Goal: Task Accomplishment & Management: Manage account settings

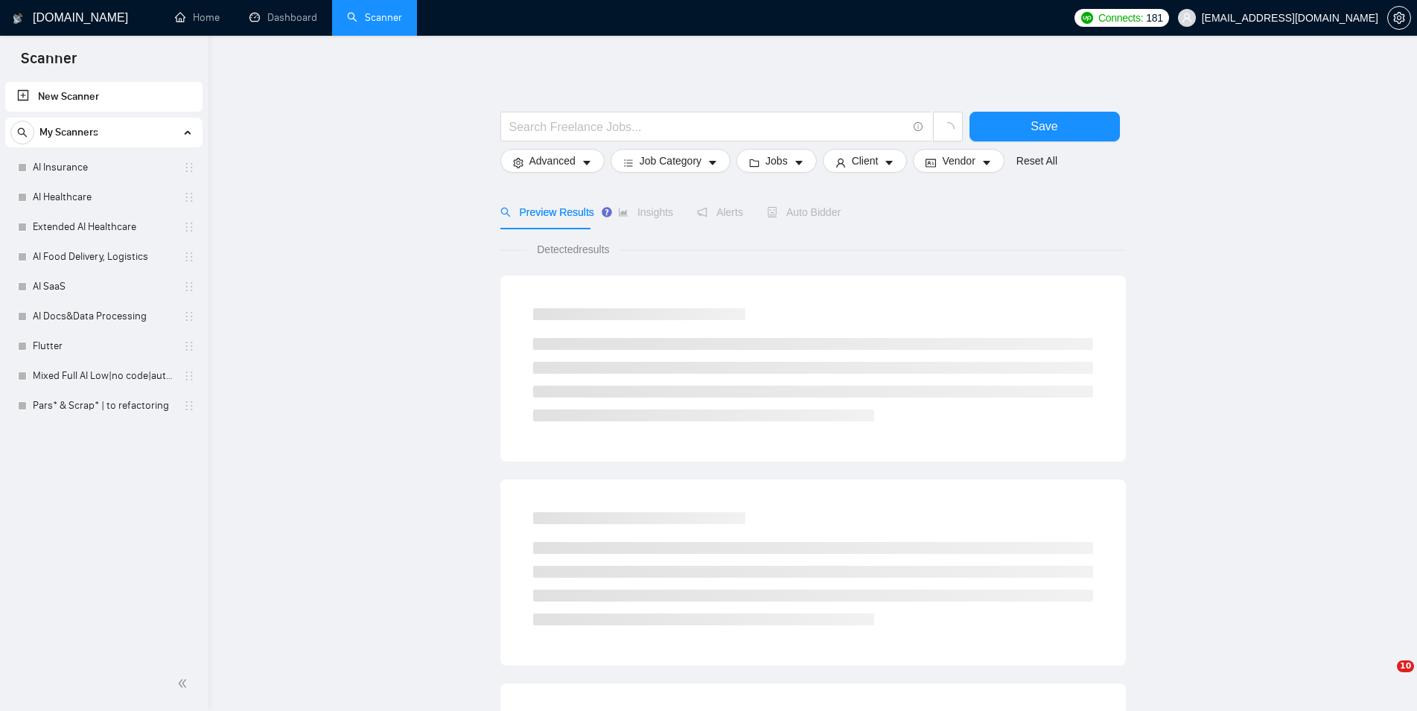
click at [90, 178] on link "AI Insurance" at bounding box center [103, 168] width 141 height 30
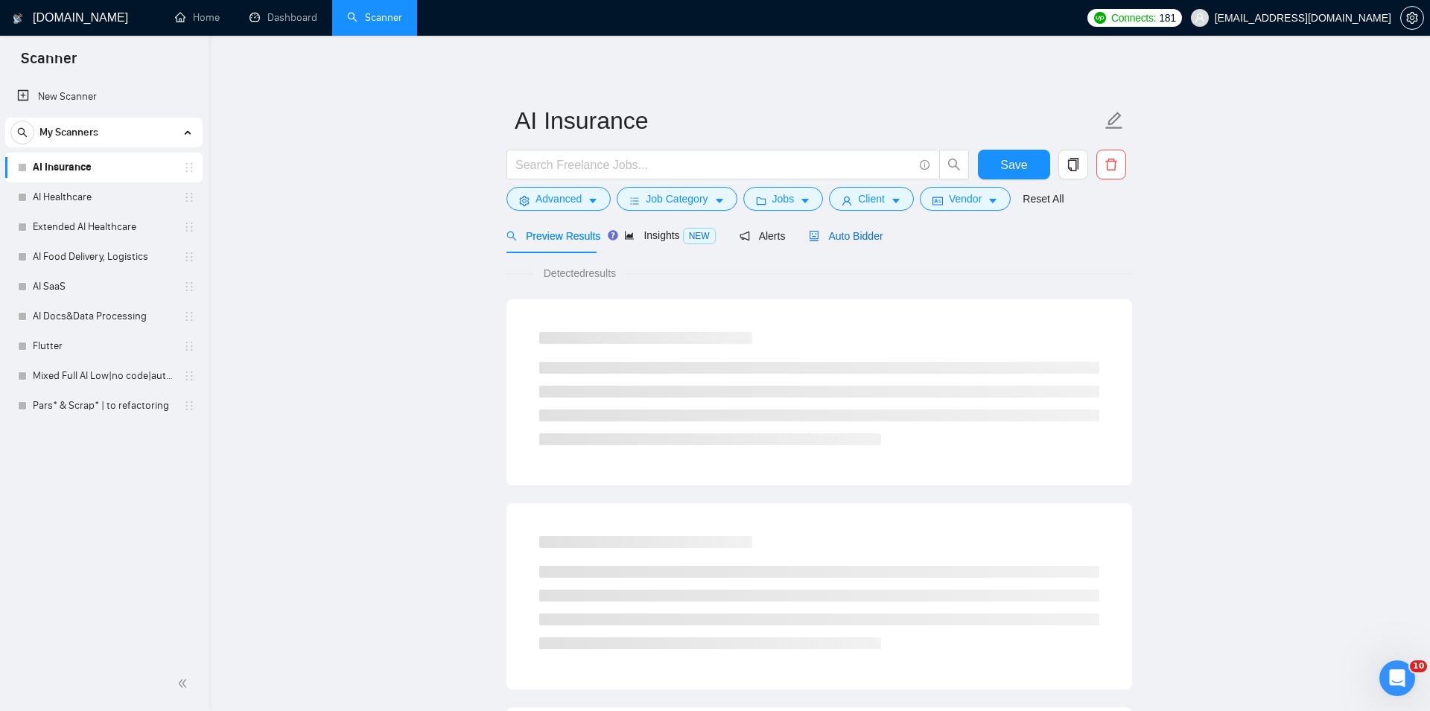
click at [846, 238] on span "Auto Bidder" at bounding box center [846, 236] width 74 height 12
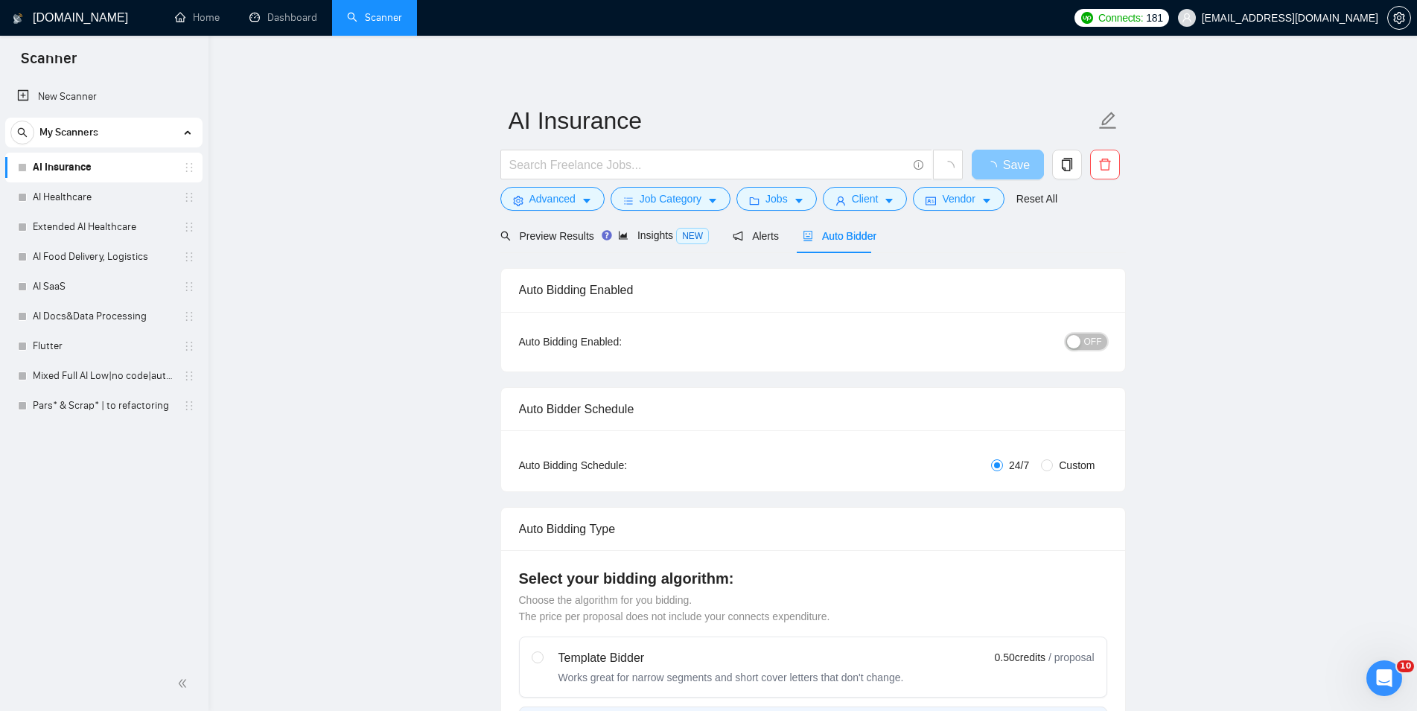
click at [1080, 345] on div "button" at bounding box center [1073, 341] width 13 height 13
click at [1016, 165] on span "Save" at bounding box center [1016, 165] width 27 height 19
click at [129, 200] on link "AI Healthcare" at bounding box center [103, 197] width 141 height 30
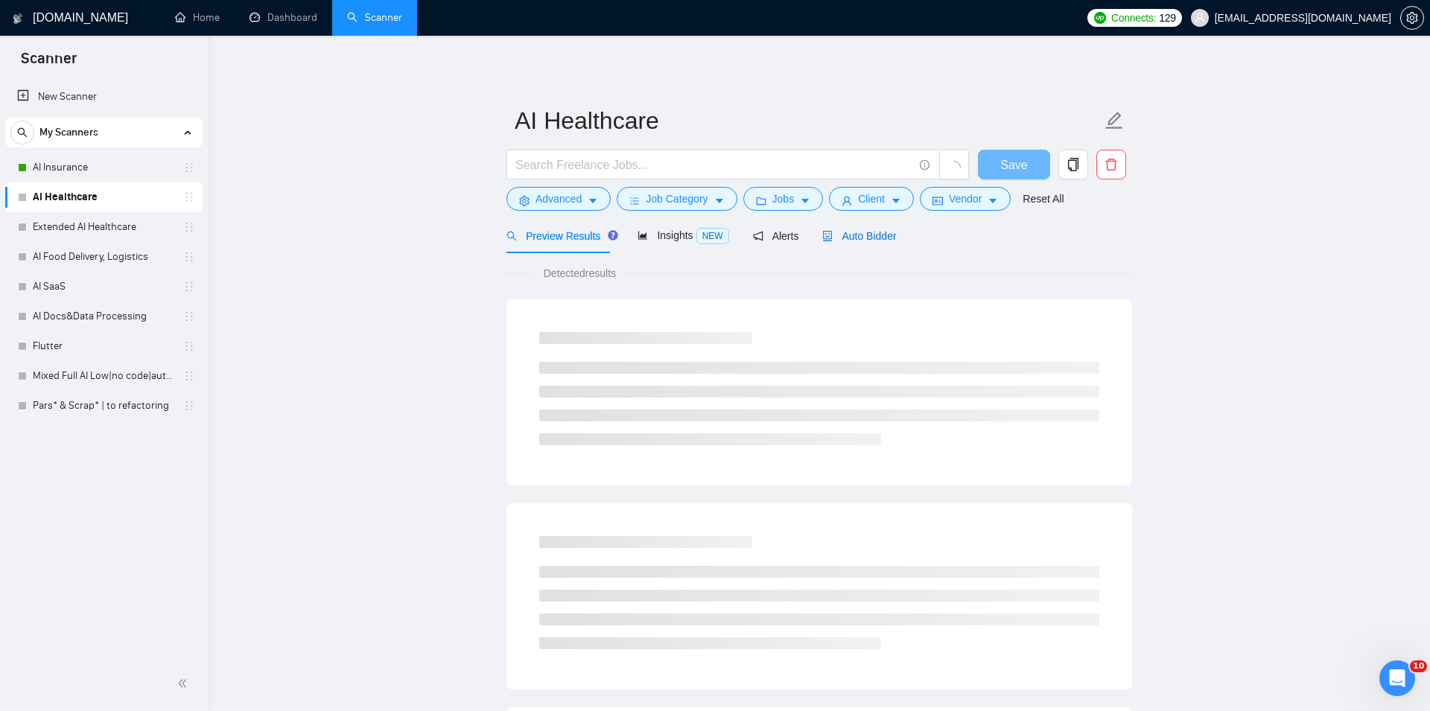
click at [860, 241] on span "Auto Bidder" at bounding box center [859, 236] width 74 height 12
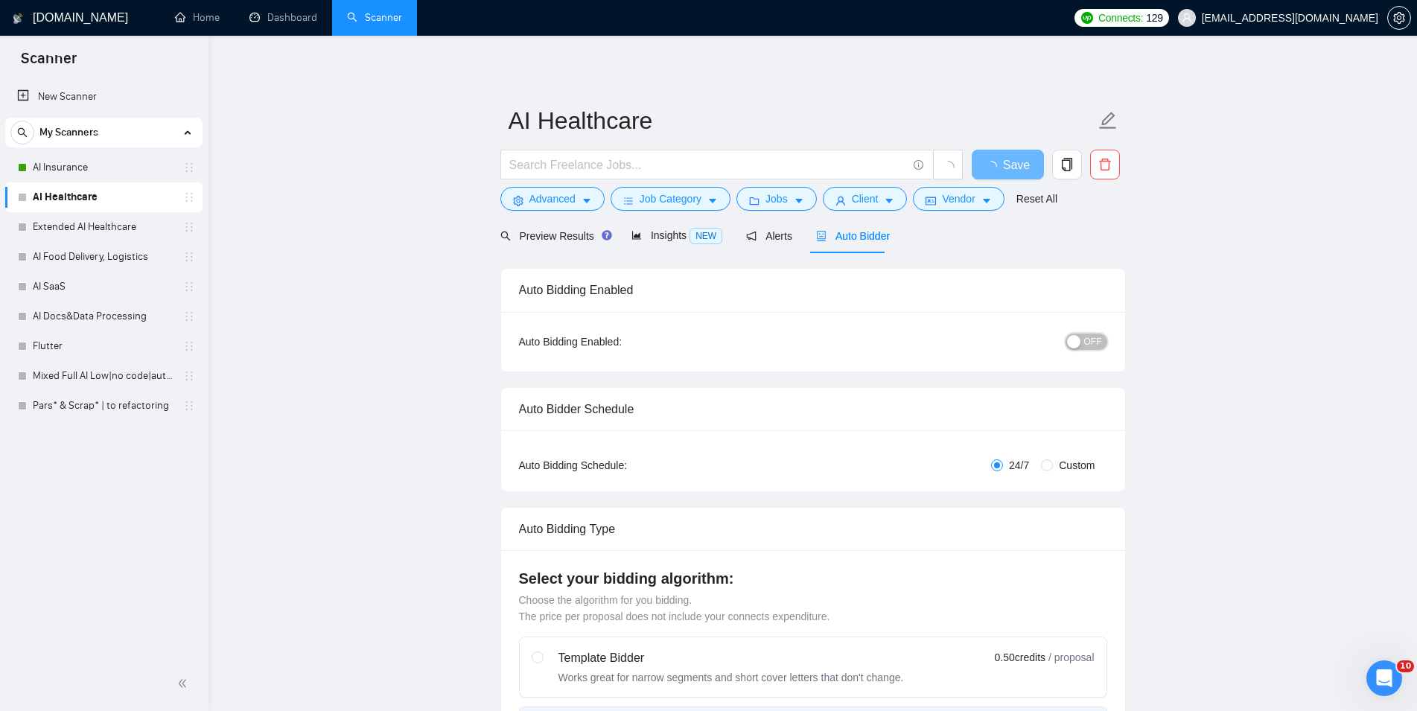
click at [1092, 339] on span "OFF" at bounding box center [1093, 342] width 18 height 16
checkbox input "true"
click at [994, 156] on span "button" at bounding box center [994, 165] width 18 height 19
checkbox input "true"
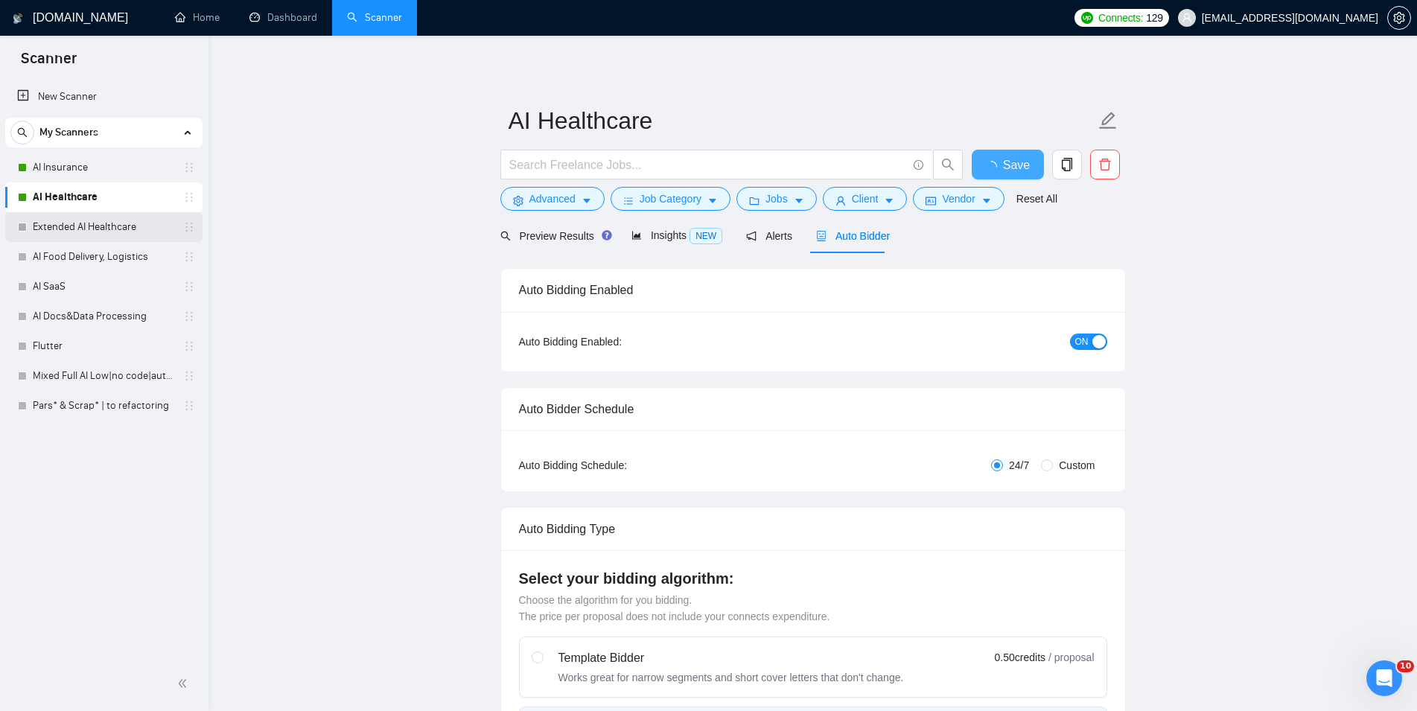
checkbox input "true"
click at [107, 226] on link "Extended AI Healthcare" at bounding box center [103, 227] width 141 height 30
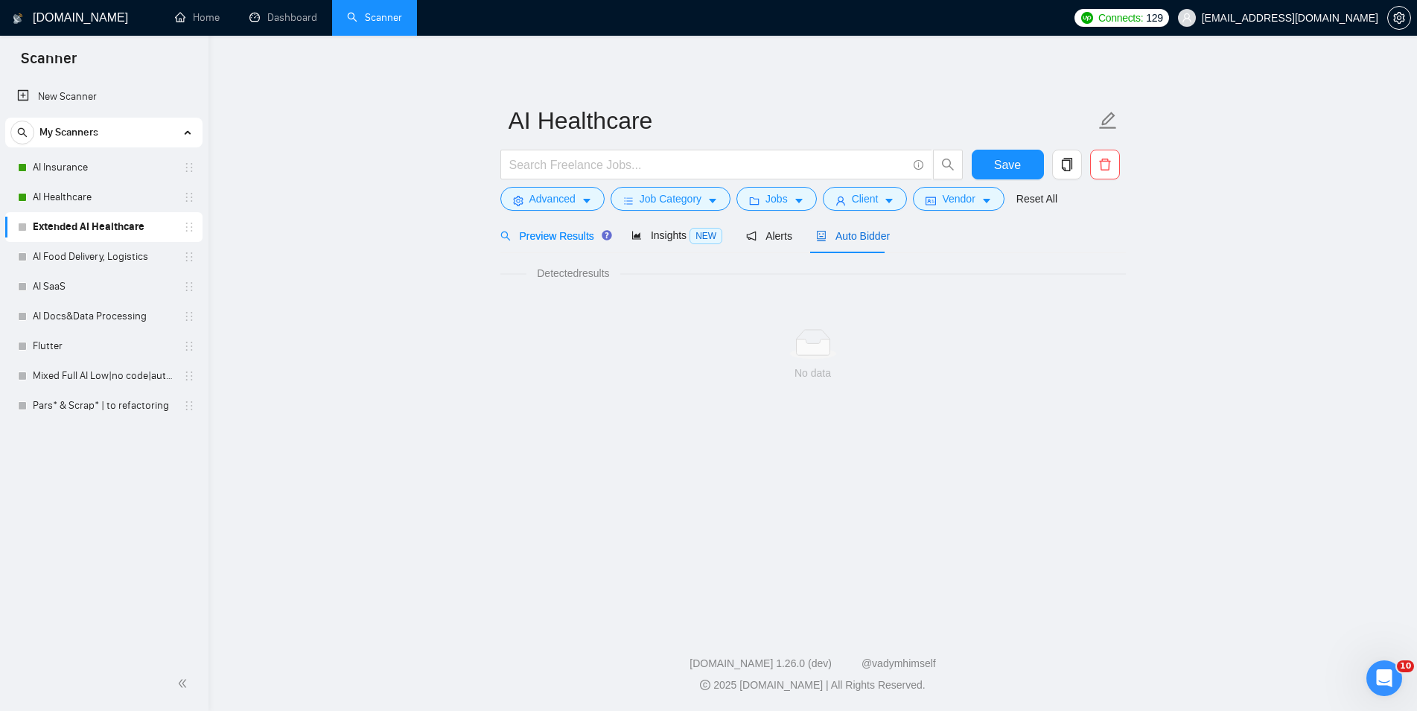
click at [836, 240] on span "Auto Bidder" at bounding box center [853, 236] width 74 height 12
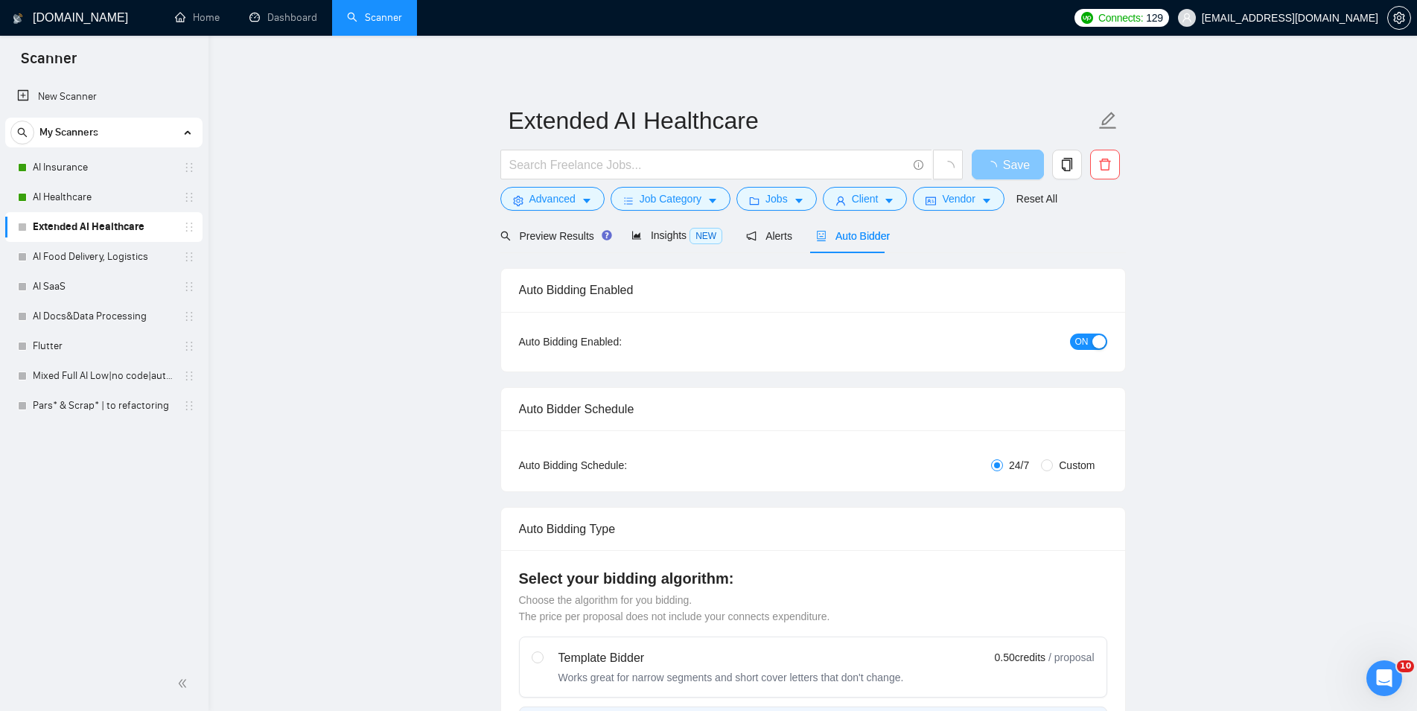
click at [1001, 160] on span "button" at bounding box center [994, 165] width 18 height 19
click at [1001, 160] on span "Save" at bounding box center [1007, 165] width 27 height 19
click at [110, 254] on link "AI Food Delivery, Logistics" at bounding box center [103, 257] width 141 height 30
checkbox input "true"
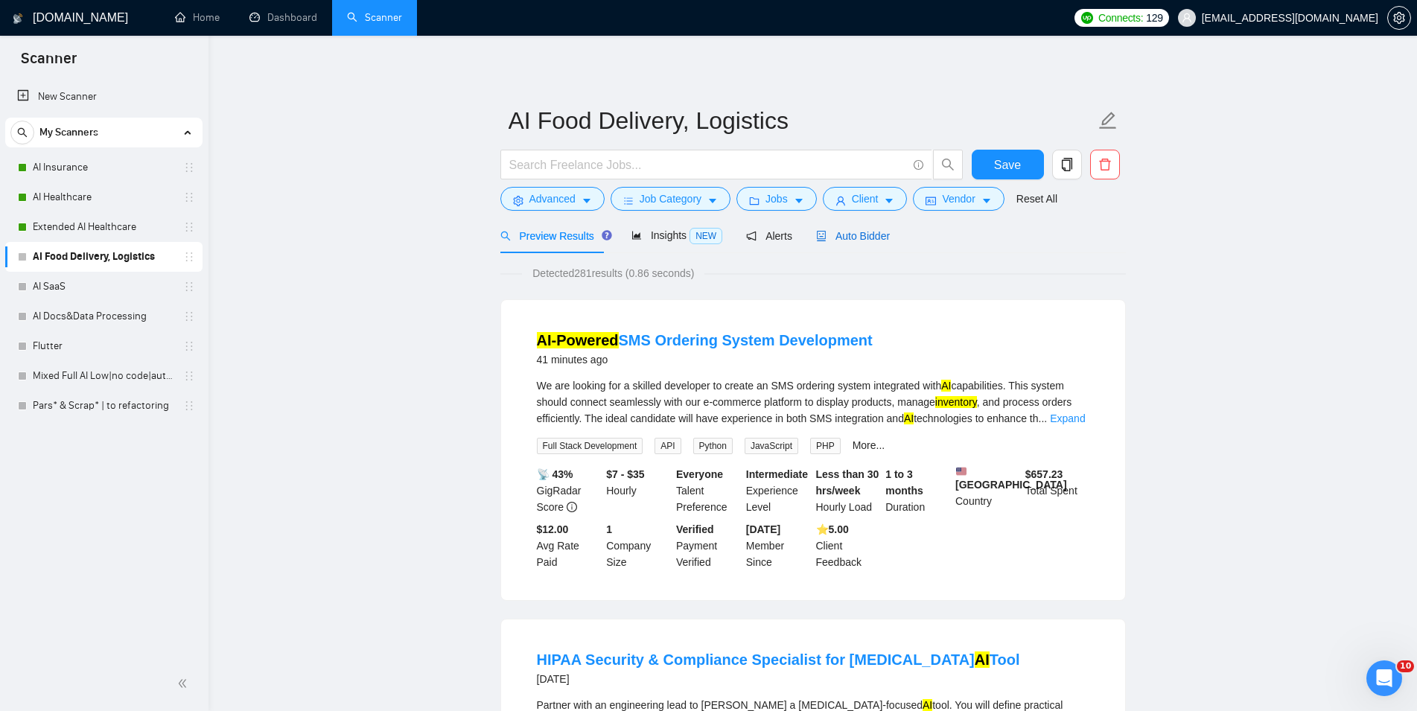
click at [835, 243] on div "Auto Bidder" at bounding box center [853, 236] width 74 height 16
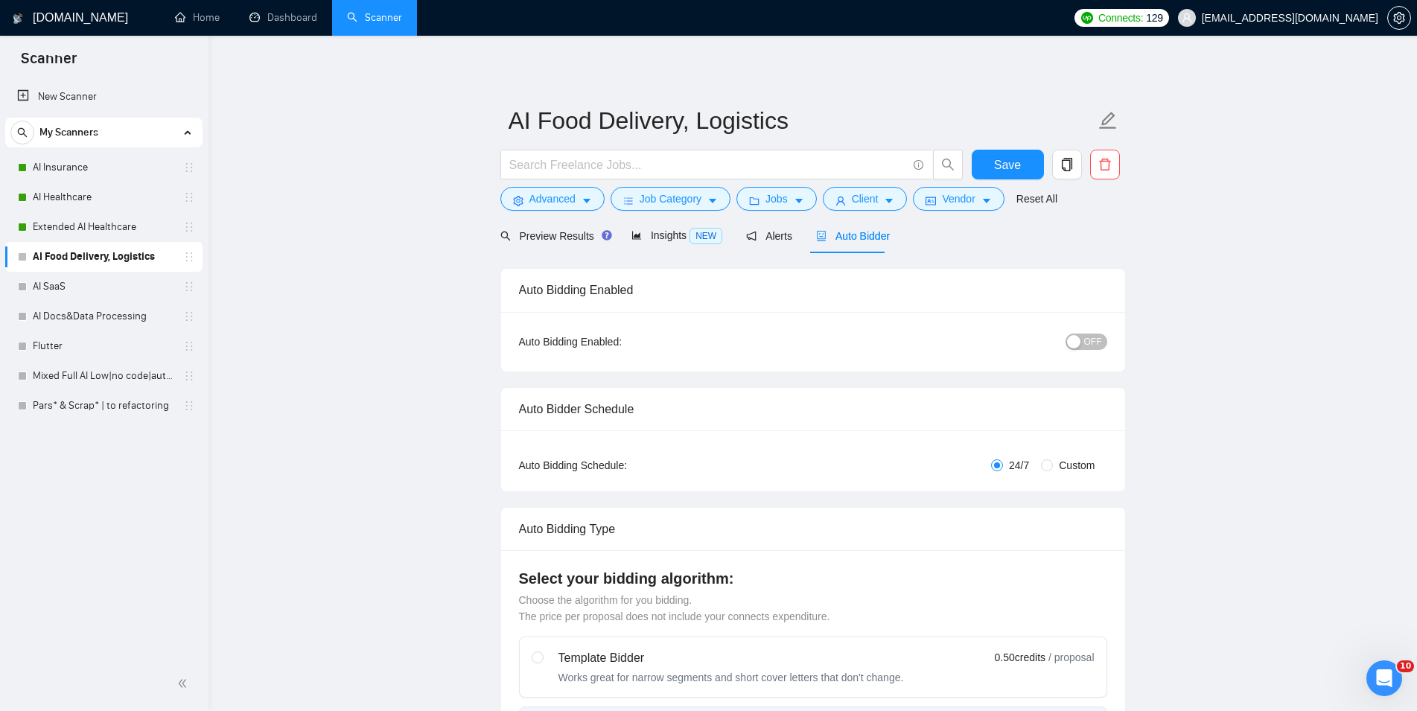
click at [1090, 345] on span "OFF" at bounding box center [1093, 342] width 18 height 16
click at [995, 168] on span "Save" at bounding box center [1007, 165] width 27 height 19
click at [101, 290] on link "AI SaaS" at bounding box center [103, 287] width 141 height 30
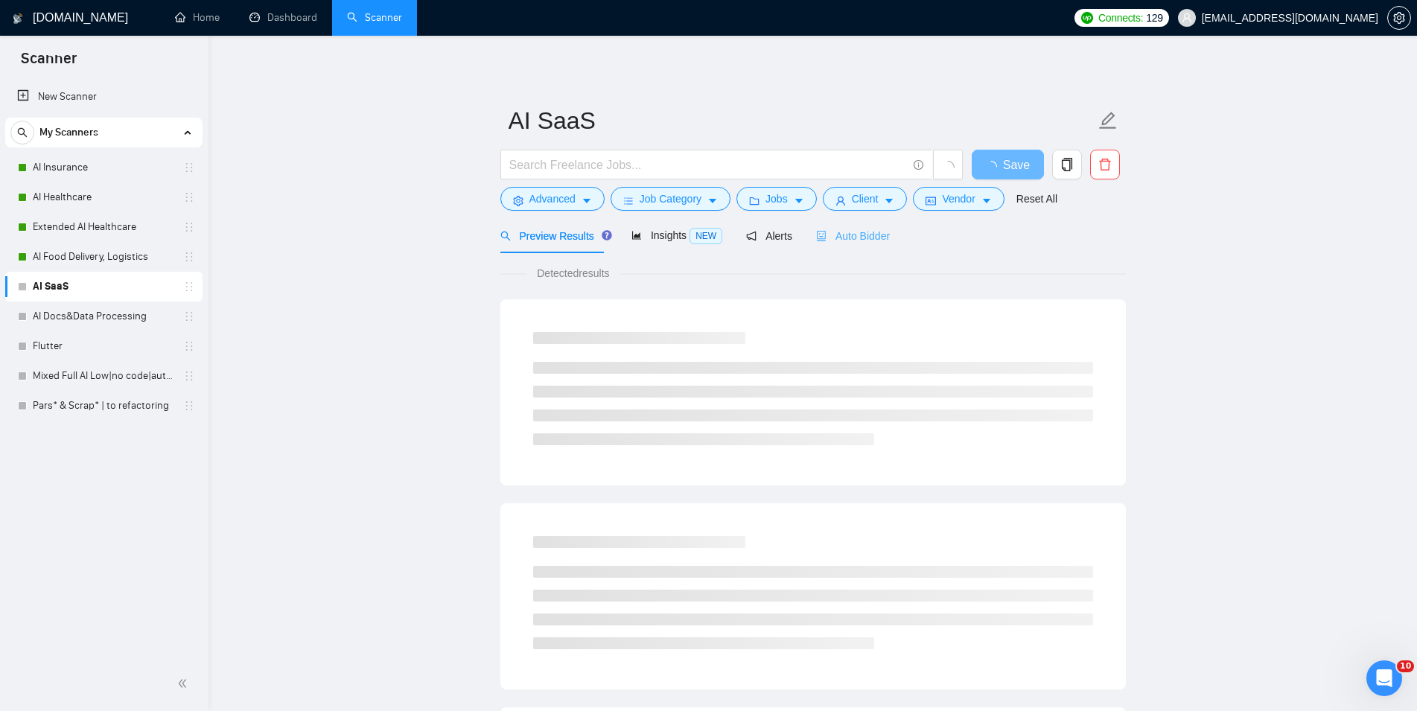
click at [858, 245] on div "Auto Bidder" at bounding box center [853, 235] width 74 height 35
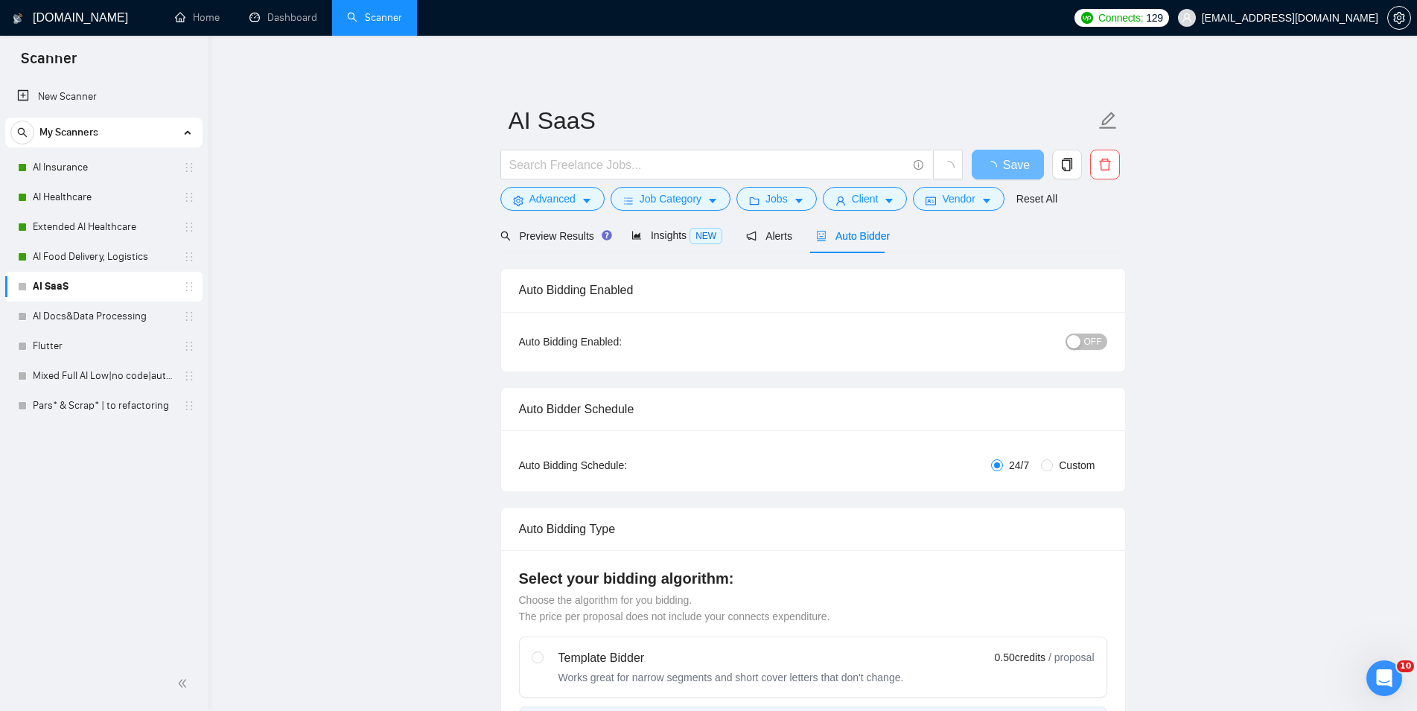
click at [1089, 338] on span "OFF" at bounding box center [1093, 342] width 18 height 16
click at [1006, 165] on span "Save" at bounding box center [1007, 165] width 27 height 19
click at [77, 314] on link "AI Docs&Data Processing" at bounding box center [103, 317] width 141 height 30
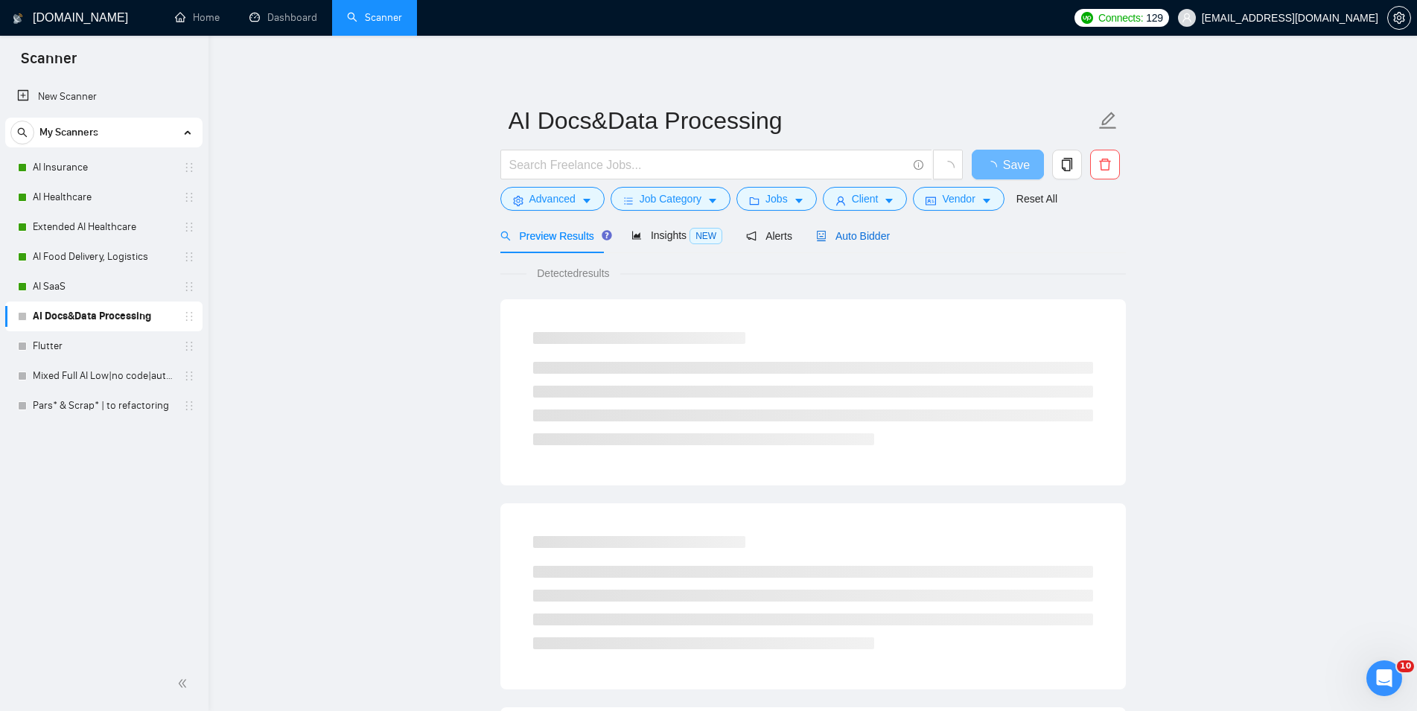
click at [833, 237] on span "Auto Bidder" at bounding box center [853, 236] width 74 height 12
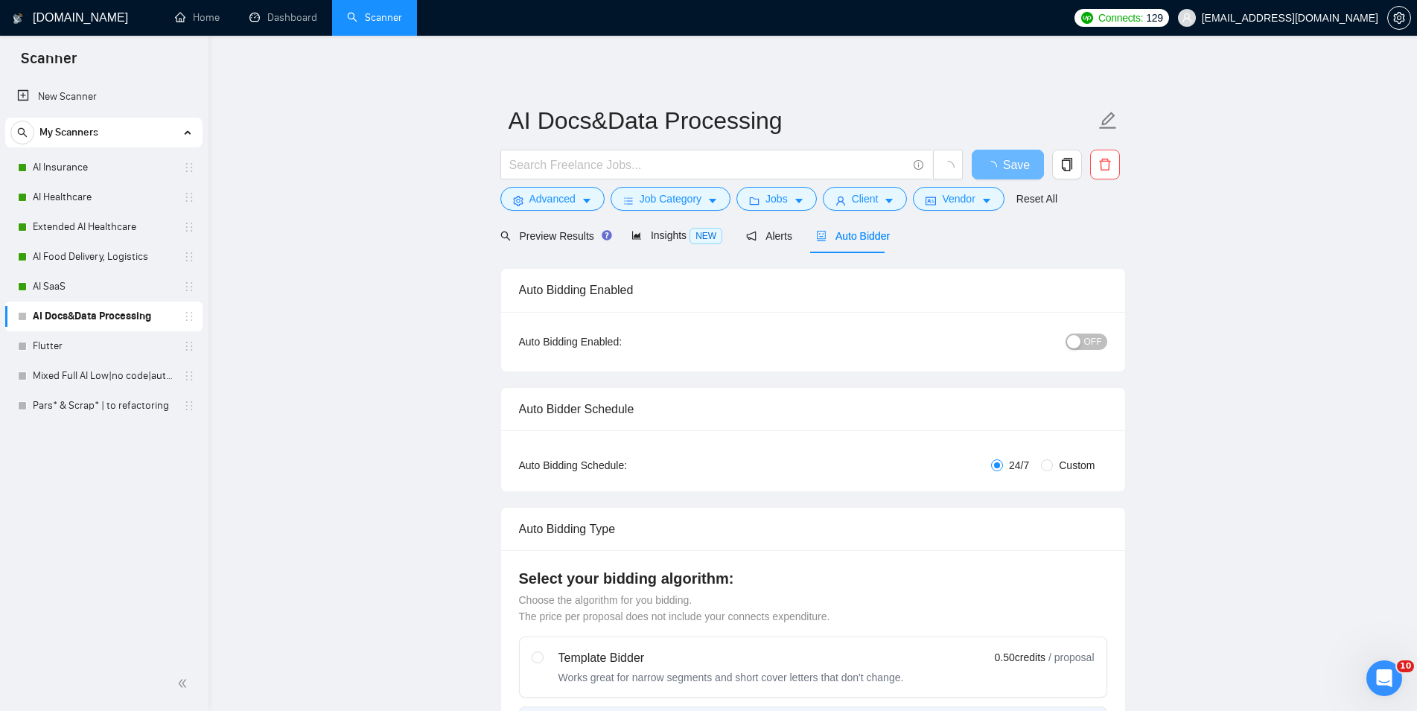
click at [1089, 342] on span "OFF" at bounding box center [1093, 342] width 18 height 16
click at [1009, 158] on span "Save" at bounding box center [1007, 165] width 27 height 19
click at [1351, 18] on span "[EMAIL_ADDRESS][DOMAIN_NAME]" at bounding box center [1290, 18] width 176 height 0
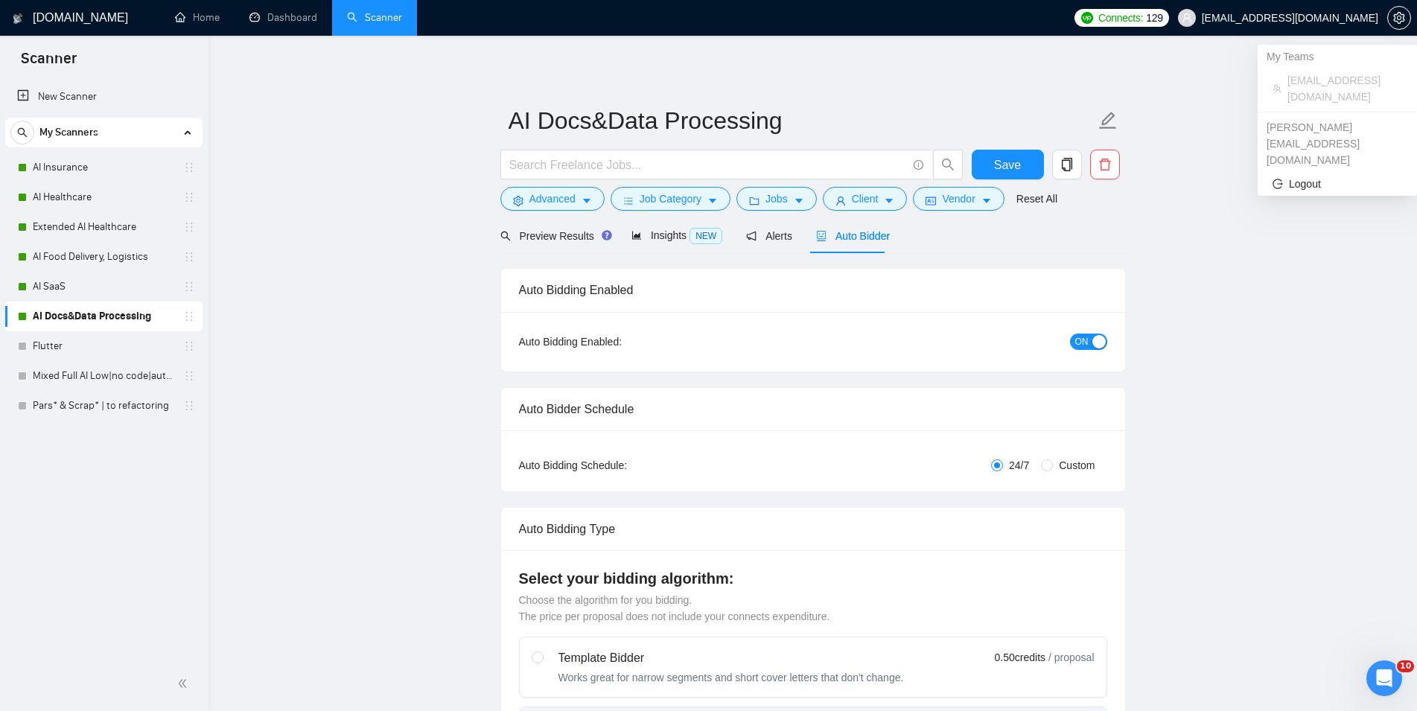
click at [124, 341] on link "Flutter" at bounding box center [103, 346] width 141 height 30
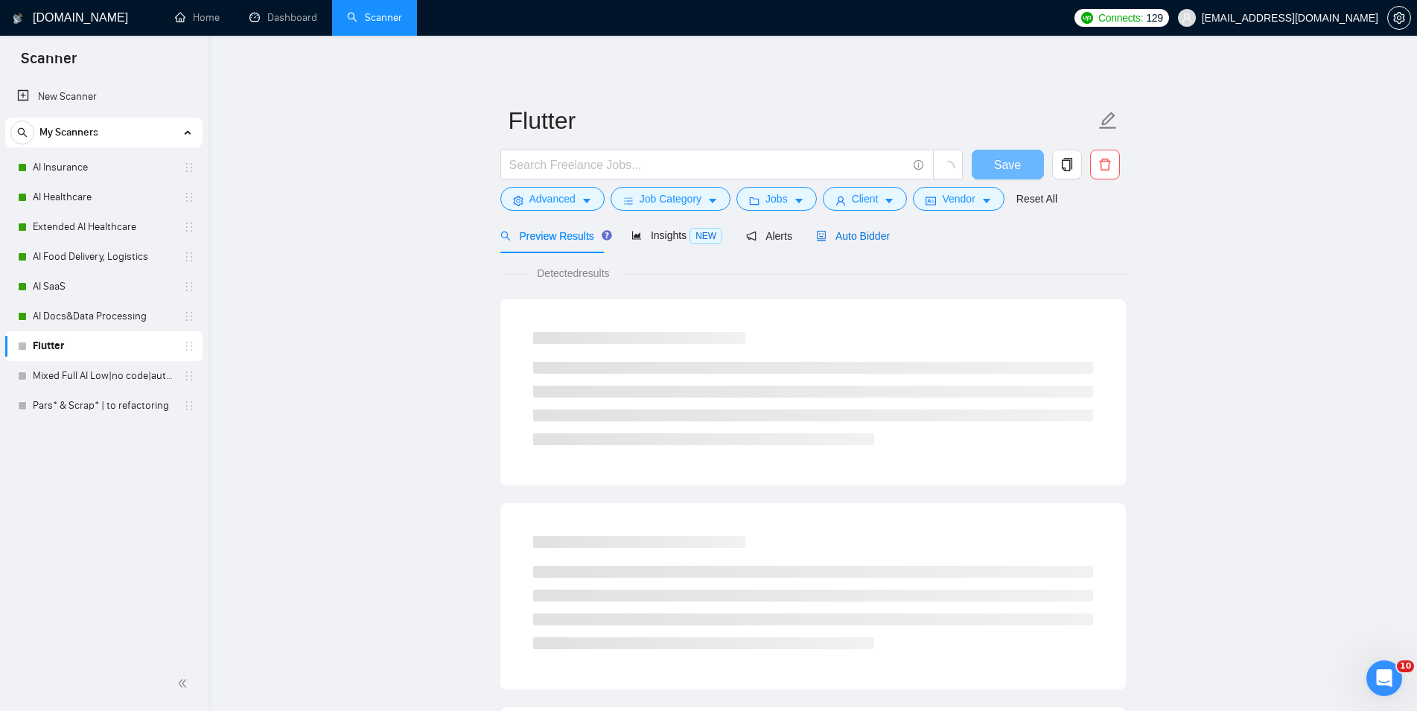
click at [861, 243] on div "Auto Bidder" at bounding box center [853, 236] width 74 height 16
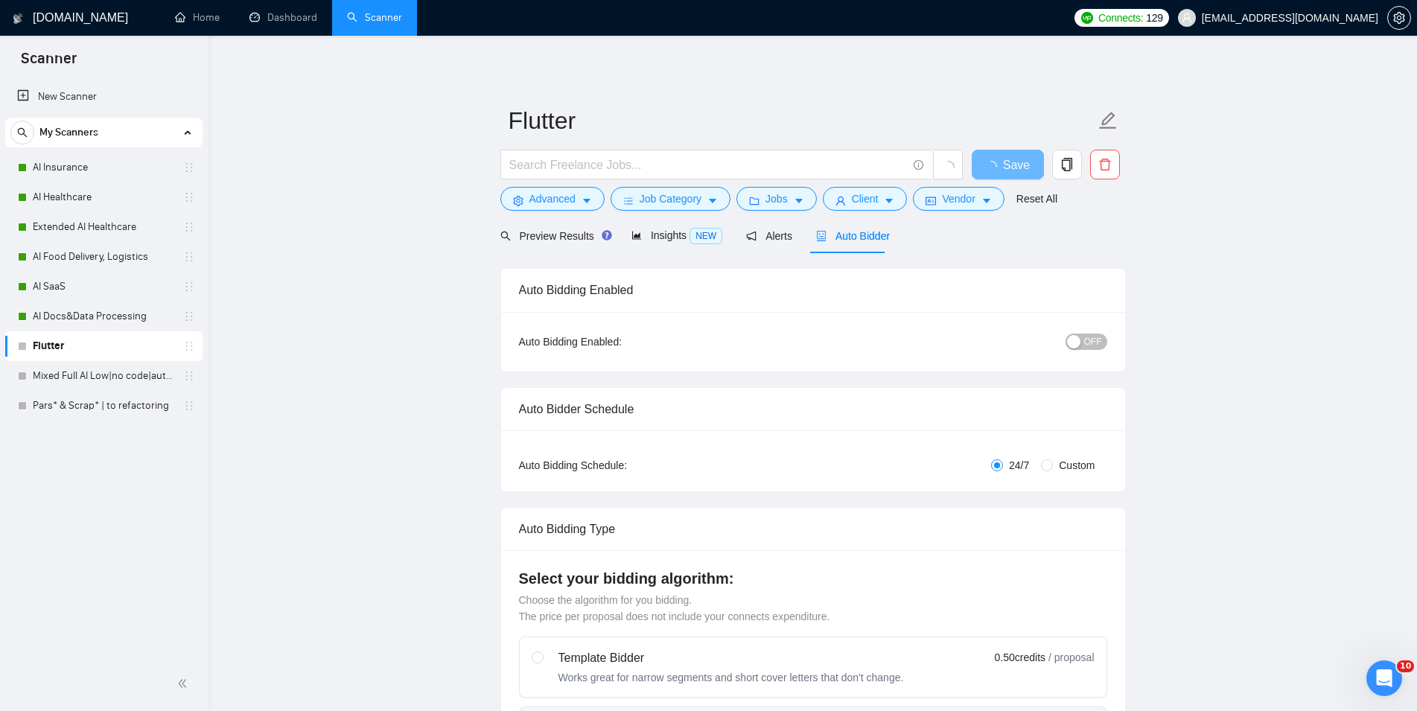
click at [1083, 340] on button "OFF" at bounding box center [1086, 342] width 42 height 16
click at [997, 171] on span "Save" at bounding box center [1007, 165] width 27 height 19
click at [116, 370] on link "Mixed Full AI Low|no code|automations" at bounding box center [103, 376] width 141 height 30
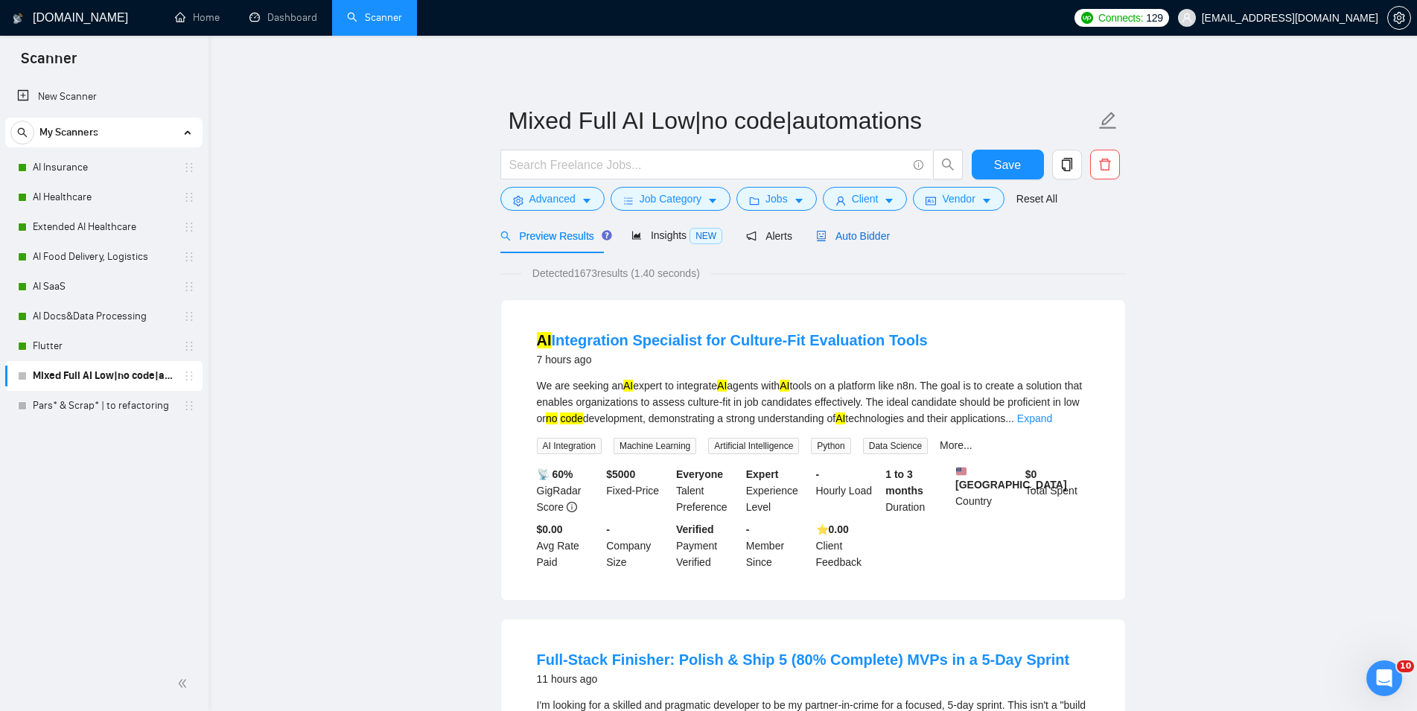
click at [858, 233] on span "Auto Bidder" at bounding box center [853, 236] width 74 height 12
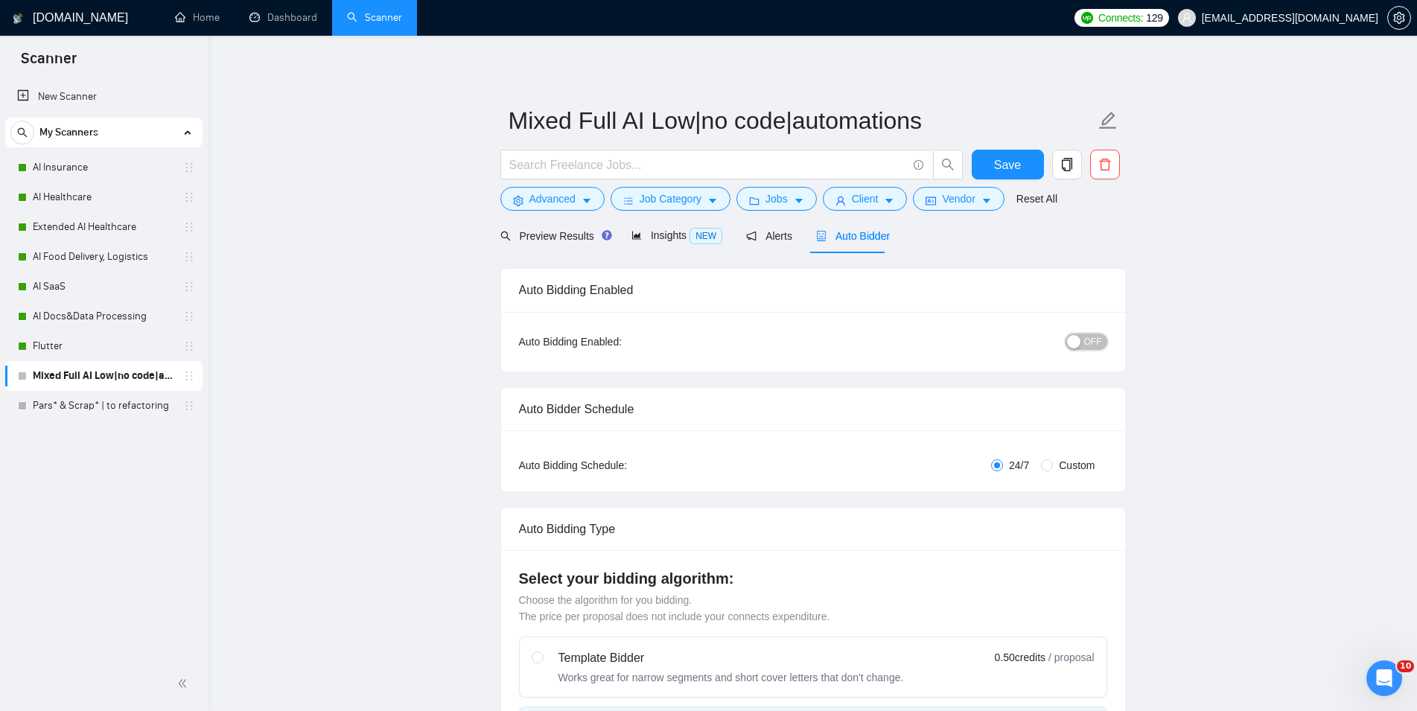
click at [1080, 338] on div "button" at bounding box center [1073, 341] width 13 height 13
click at [1001, 162] on span "Save" at bounding box center [1007, 165] width 27 height 19
click at [98, 412] on link "Pars* & Scrap* | to refactoring" at bounding box center [103, 406] width 141 height 30
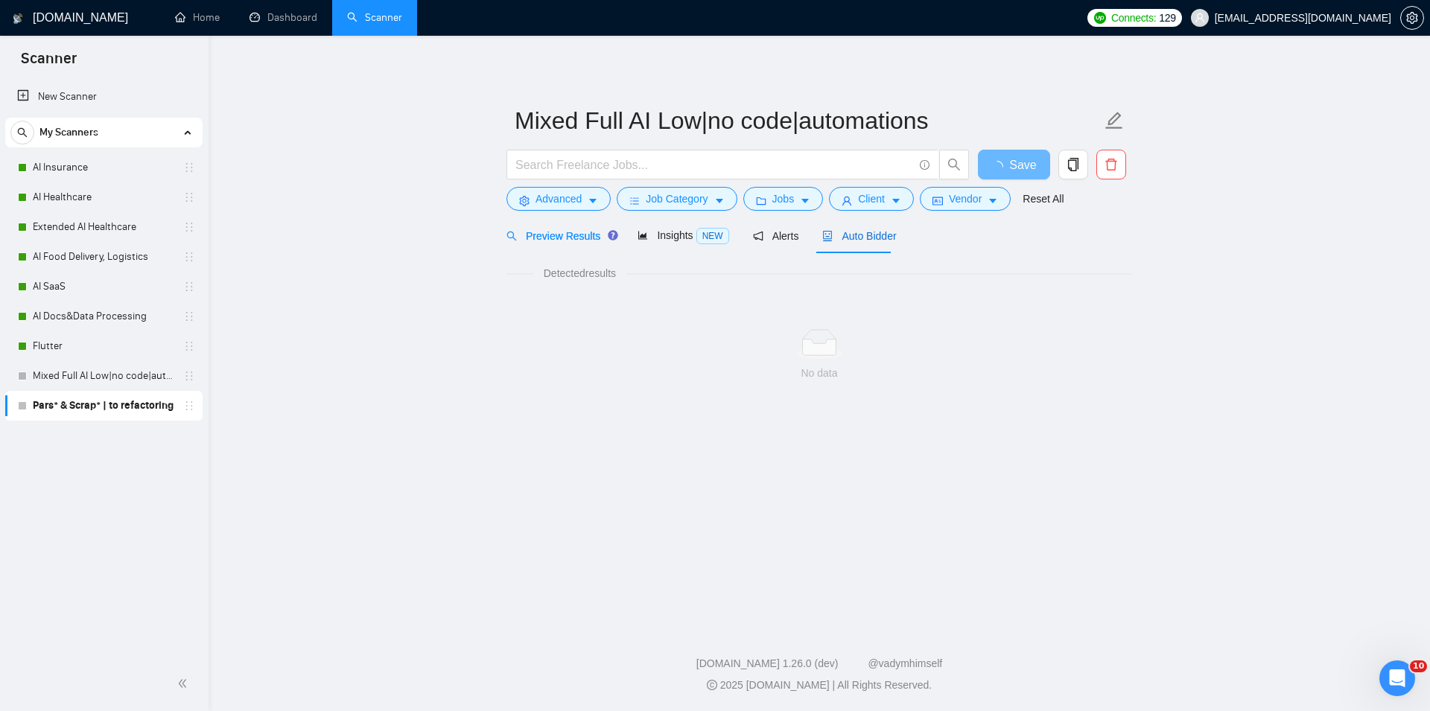
click at [855, 239] on span "Auto Bidder" at bounding box center [859, 236] width 74 height 12
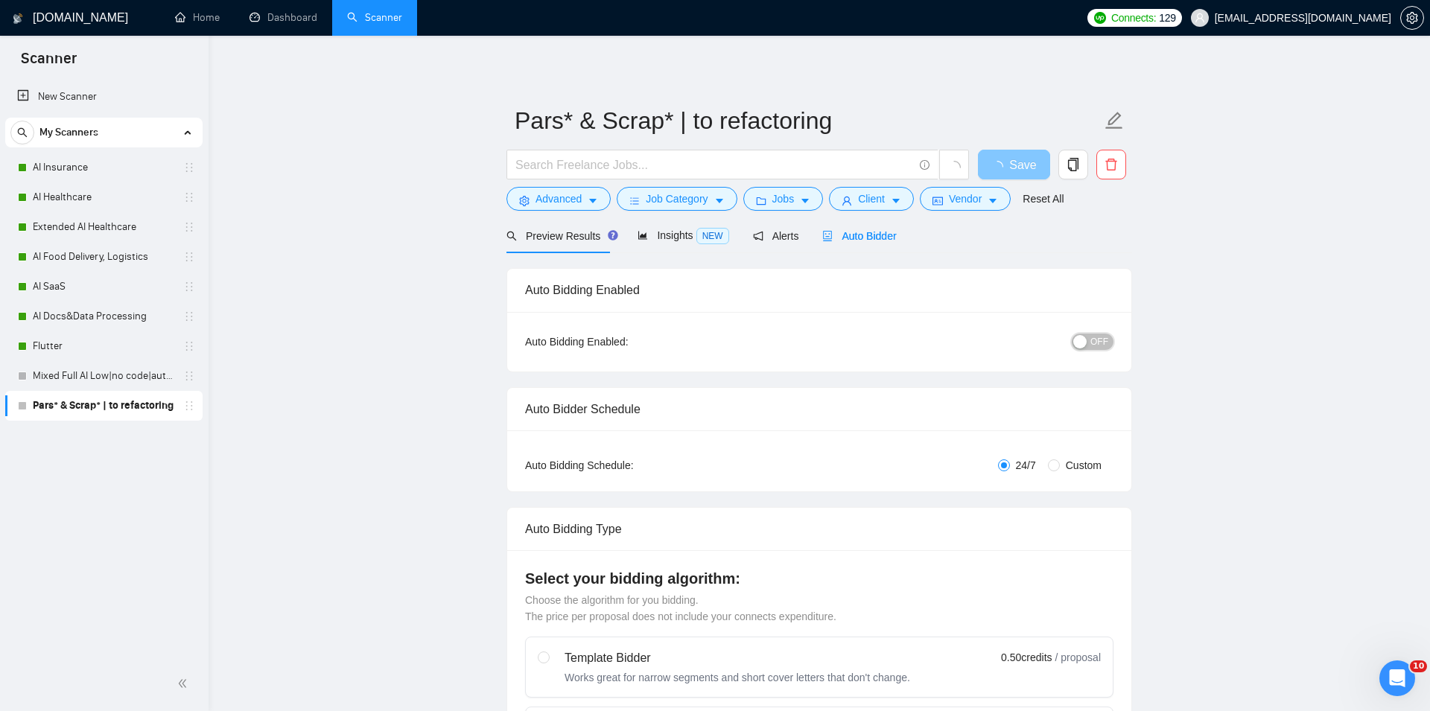
click at [1083, 341] on button "OFF" at bounding box center [1092, 342] width 42 height 16
click at [1023, 164] on span "Save" at bounding box center [1016, 165] width 27 height 19
click at [1086, 337] on span "OFF" at bounding box center [1093, 342] width 18 height 16
click at [1006, 167] on span "Save" at bounding box center [1007, 165] width 27 height 19
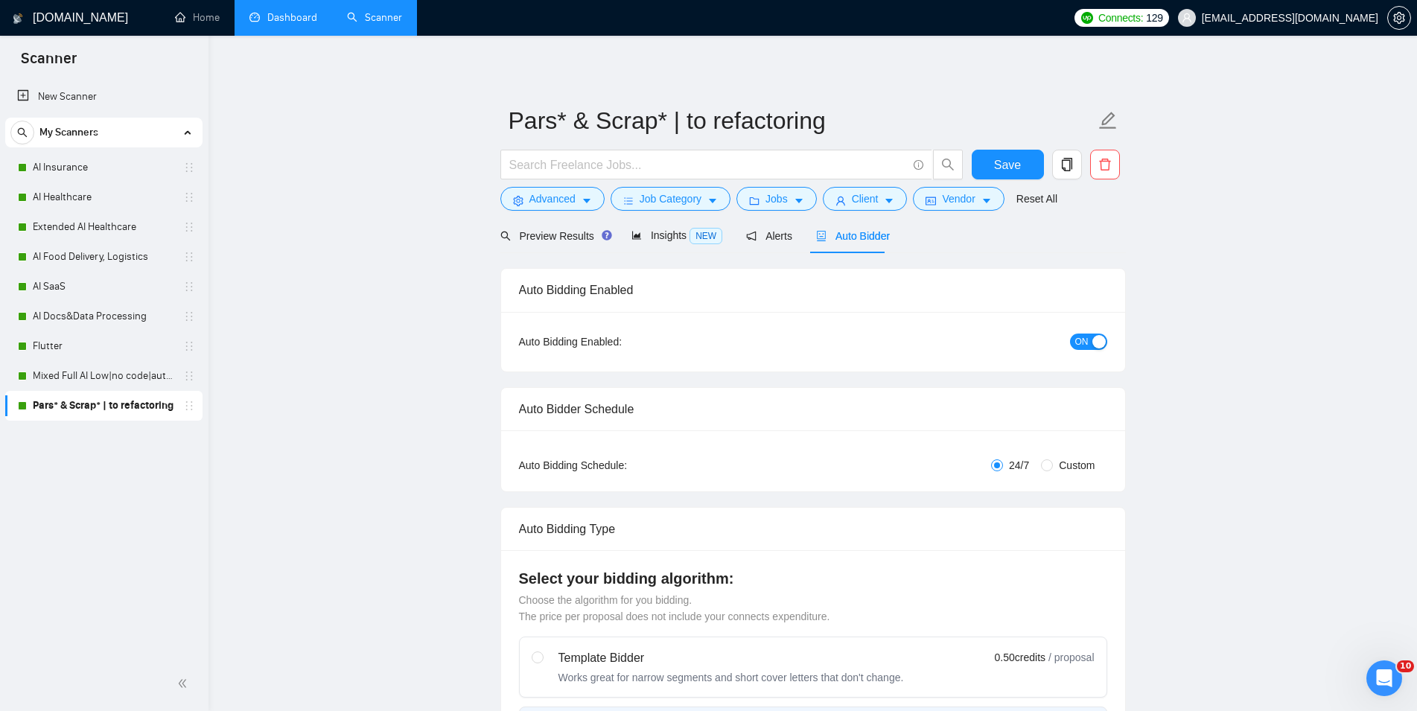
click at [317, 24] on link "Dashboard" at bounding box center [283, 17] width 68 height 13
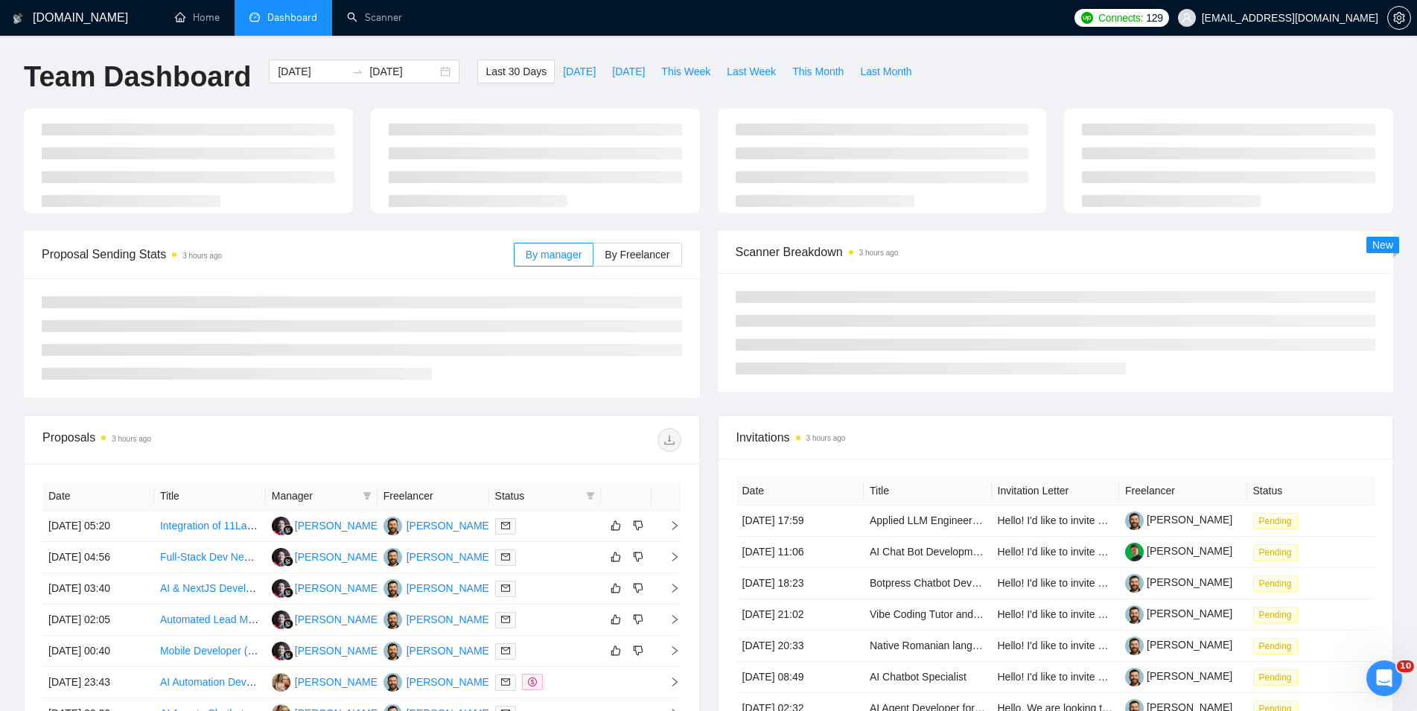
type input "[DATE]"
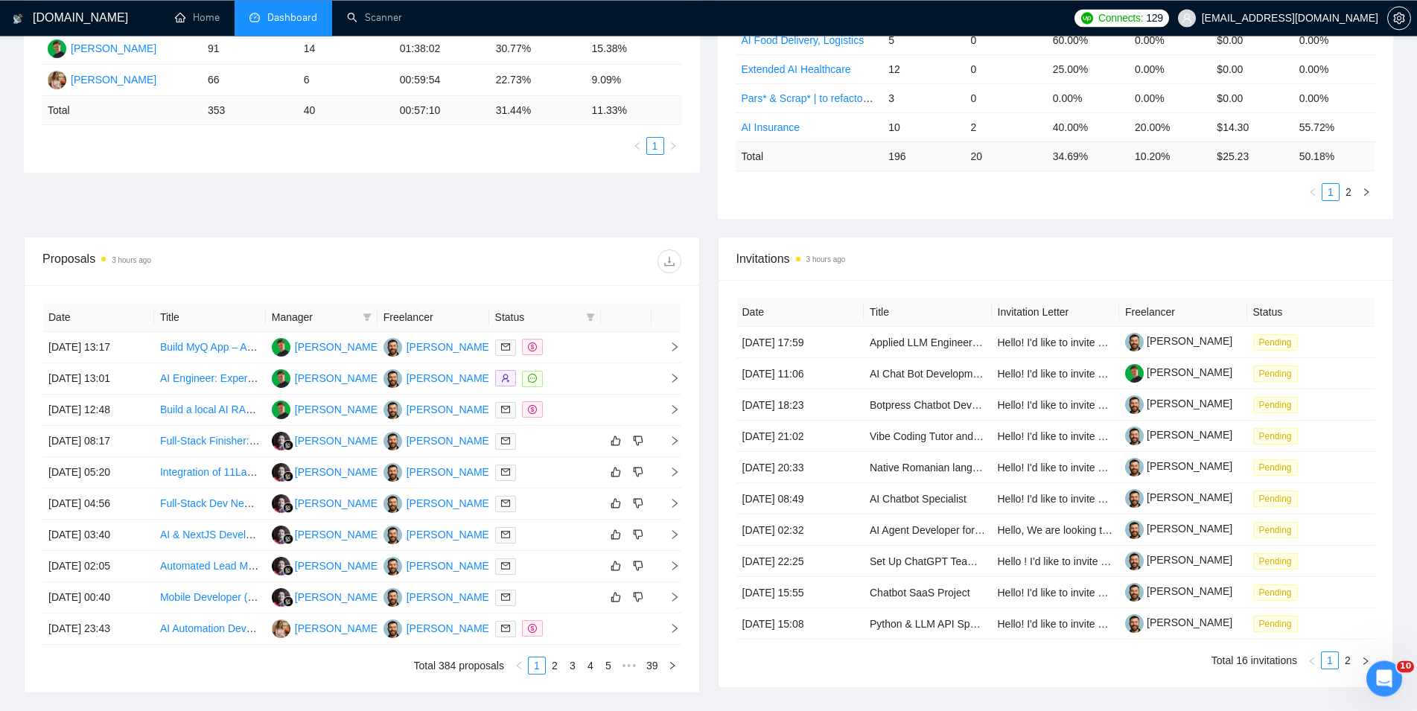
scroll to position [380, 0]
